Goal: Information Seeking & Learning: Learn about a topic

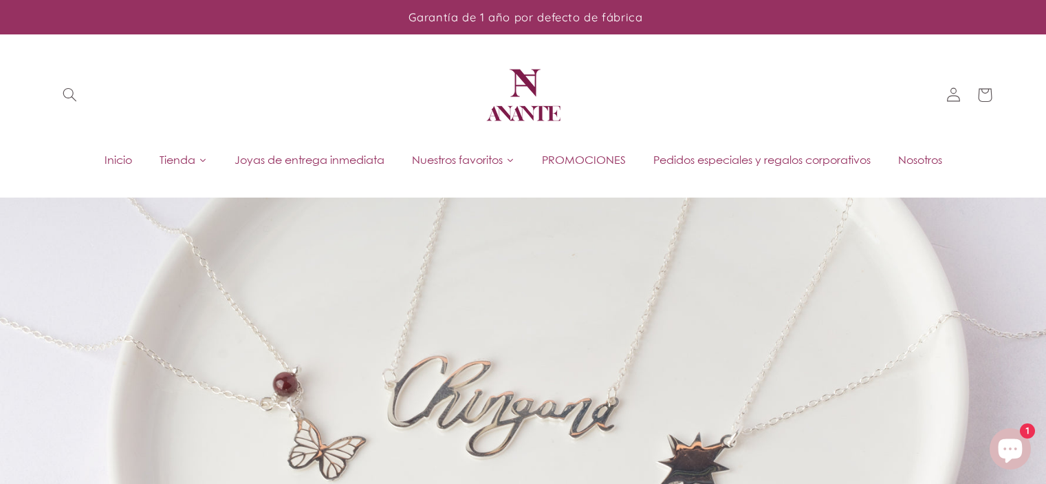
scroll to position [549, 0]
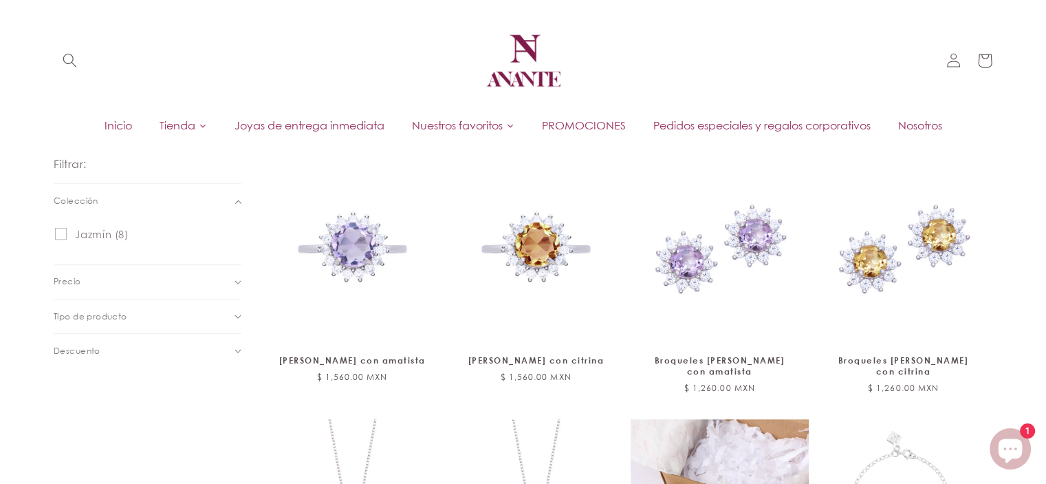
scroll to position [410, 0]
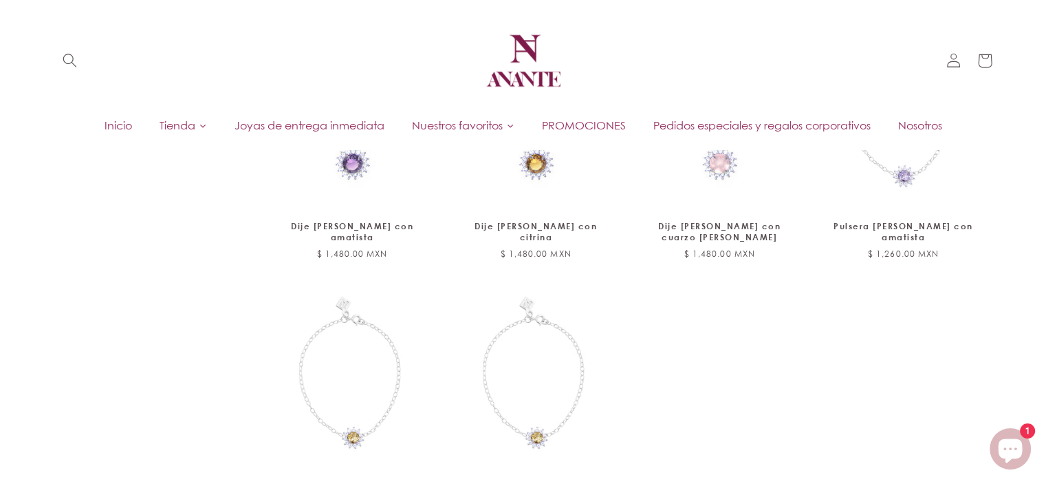
scroll to position [911, 0]
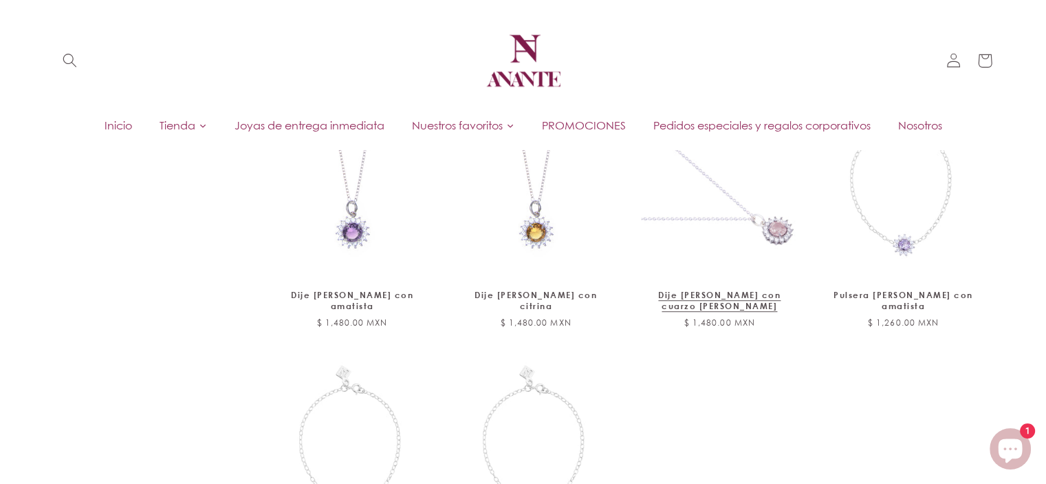
click at [733, 290] on link "Dije Jazmín de plata con cuarzo rosa" at bounding box center [719, 300] width 149 height 21
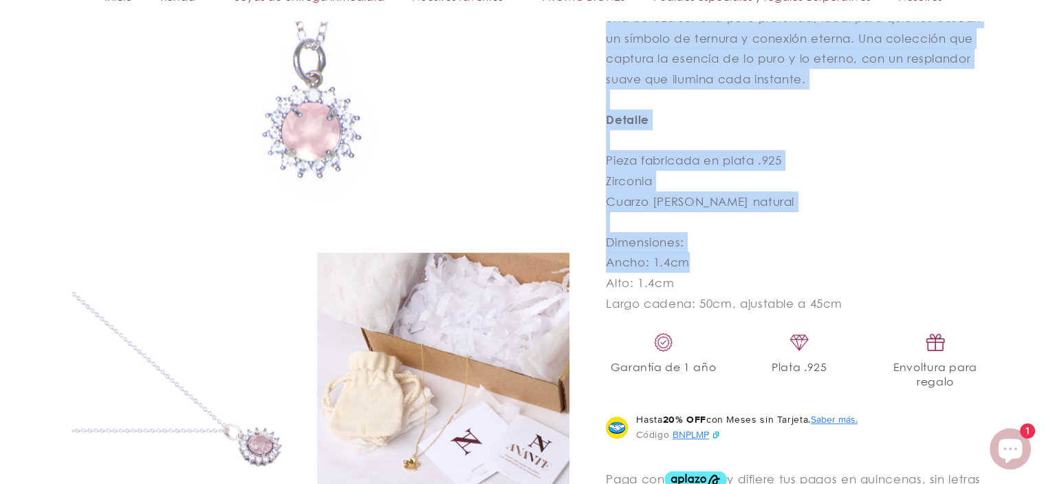
scroll to position [722, 0]
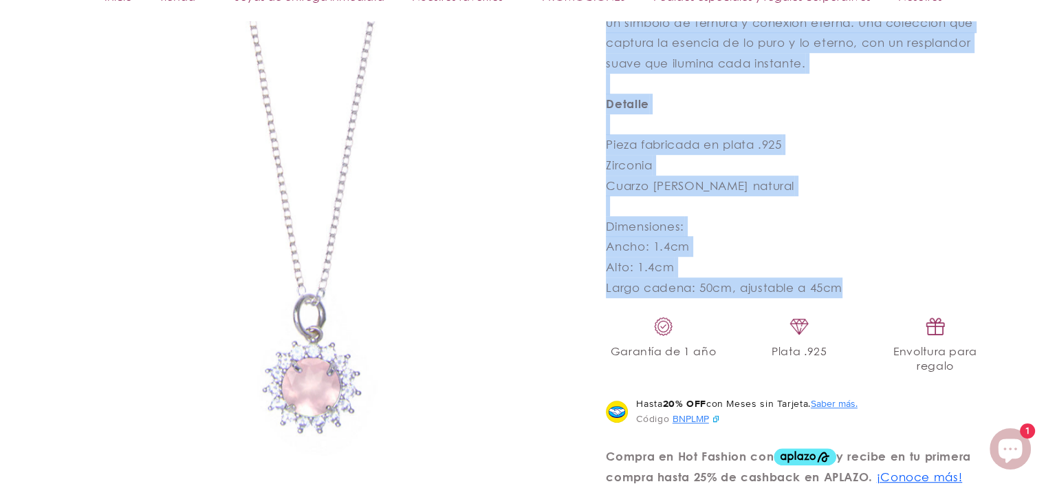
click at [867, 283] on product-info "Dije [PERSON_NAME] con cuarzo [PERSON_NAME] Dije [PERSON_NAME] con cuarzo [PERS…" at bounding box center [799, 143] width 387 height 1258
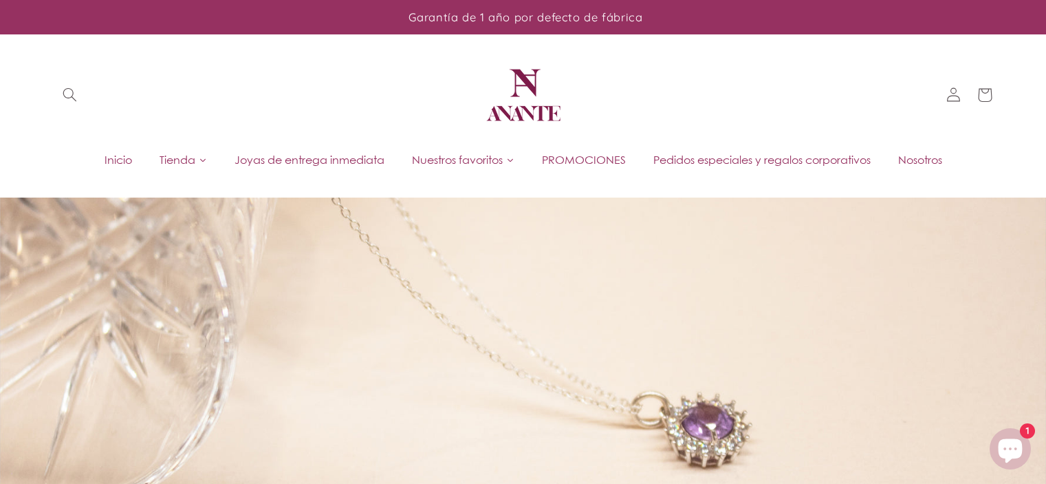
scroll to position [1104, 0]
